Goal: Information Seeking & Learning: Learn about a topic

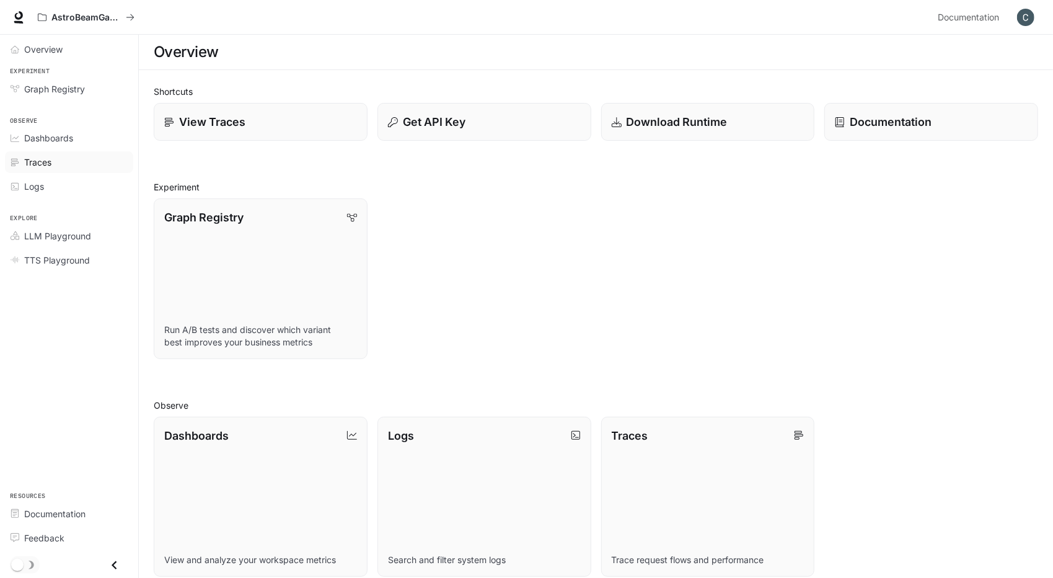
click at [52, 159] on div "Traces" at bounding box center [75, 162] width 103 height 13
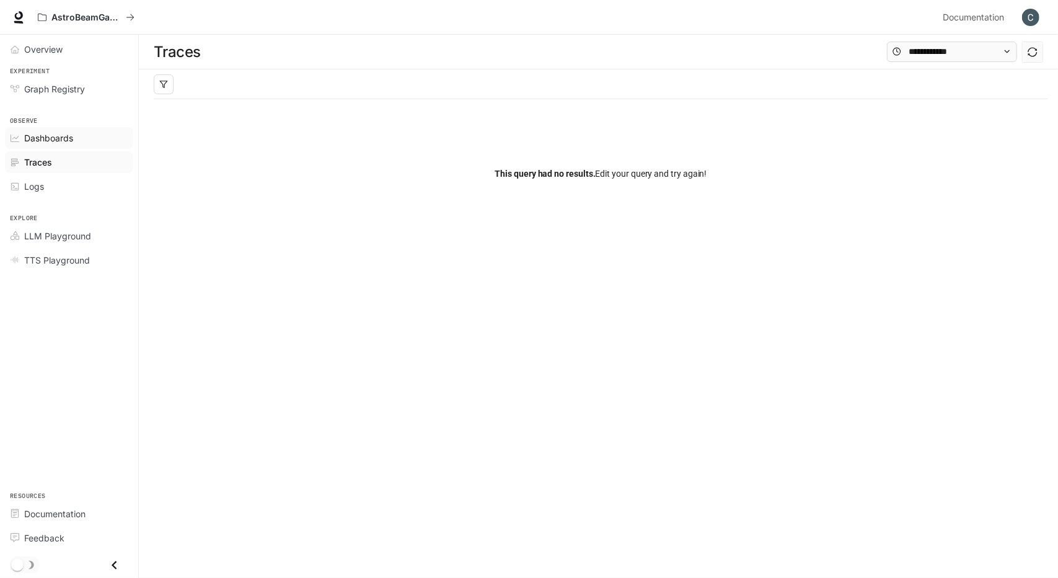
click at [60, 137] on span "Dashboards" at bounding box center [48, 137] width 49 height 13
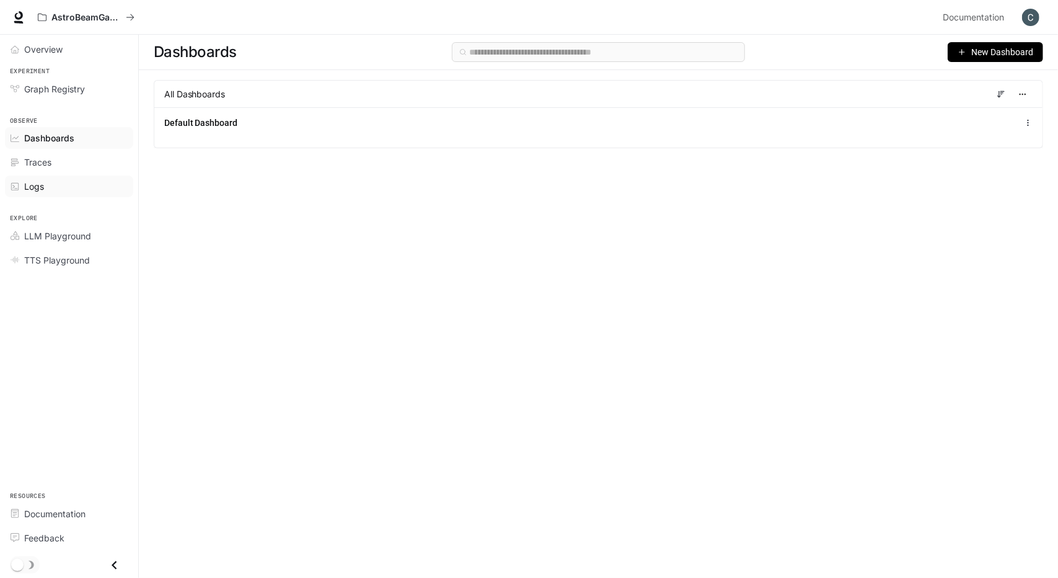
click at [51, 182] on div "Logs" at bounding box center [75, 186] width 103 height 13
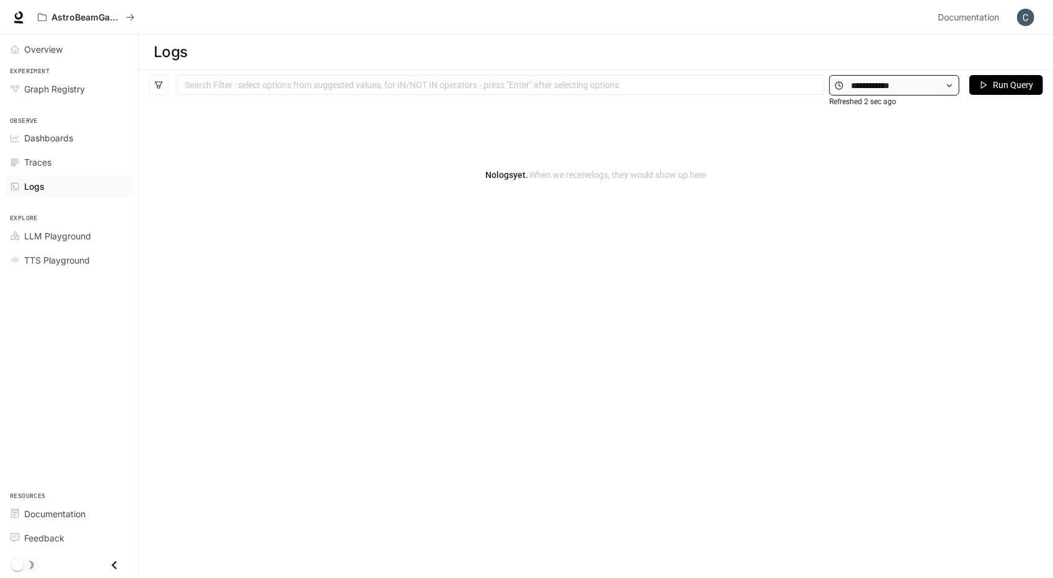
click at [856, 75] on span at bounding box center [894, 85] width 130 height 20
click at [866, 84] on input "text" at bounding box center [894, 86] width 87 height 14
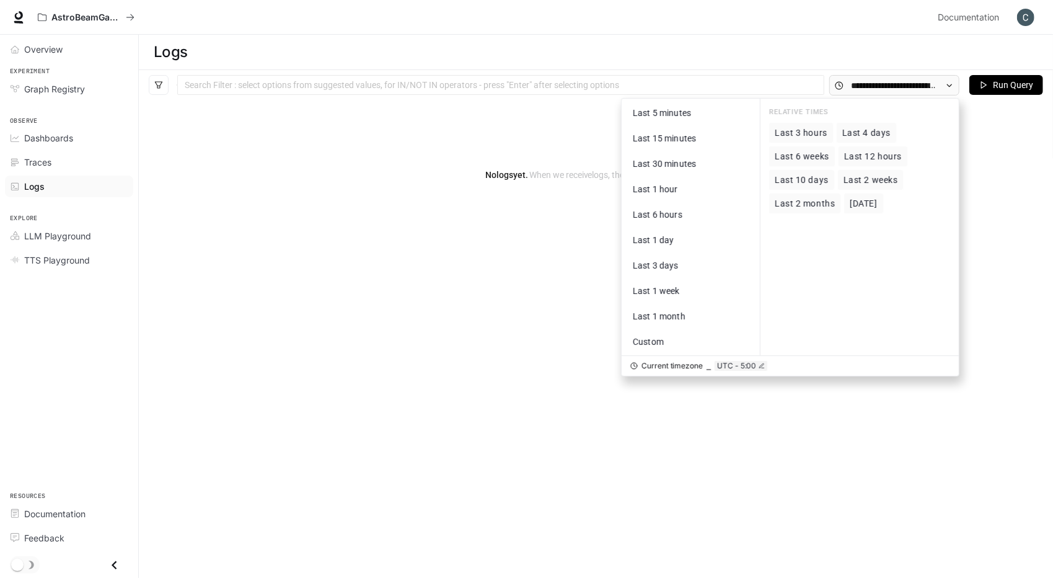
click at [816, 183] on span "Last 10 days" at bounding box center [802, 180] width 54 height 11
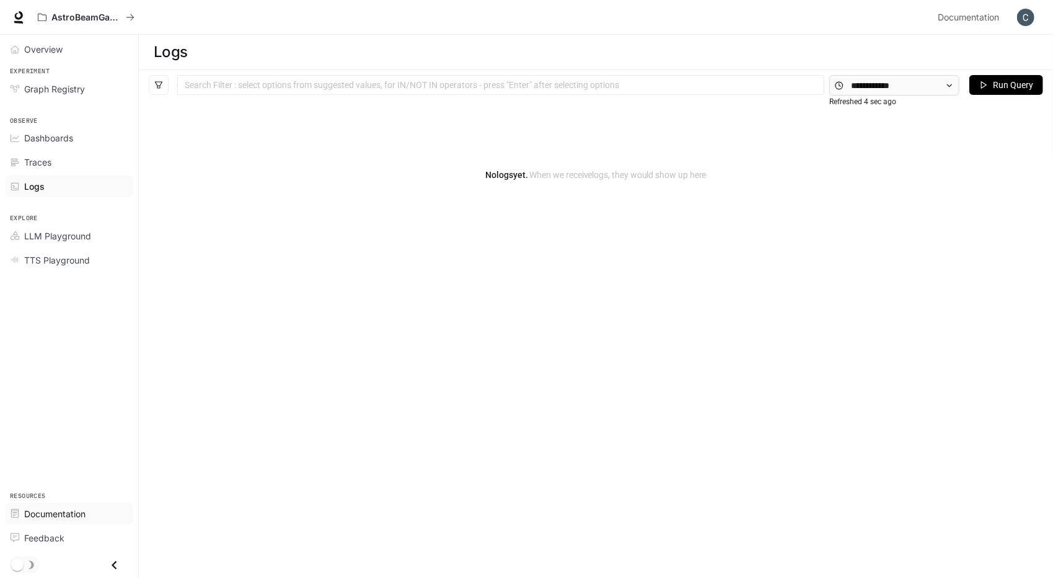
click at [74, 515] on span "Documentation" at bounding box center [54, 513] width 61 height 13
